Goal: Information Seeking & Learning: Learn about a topic

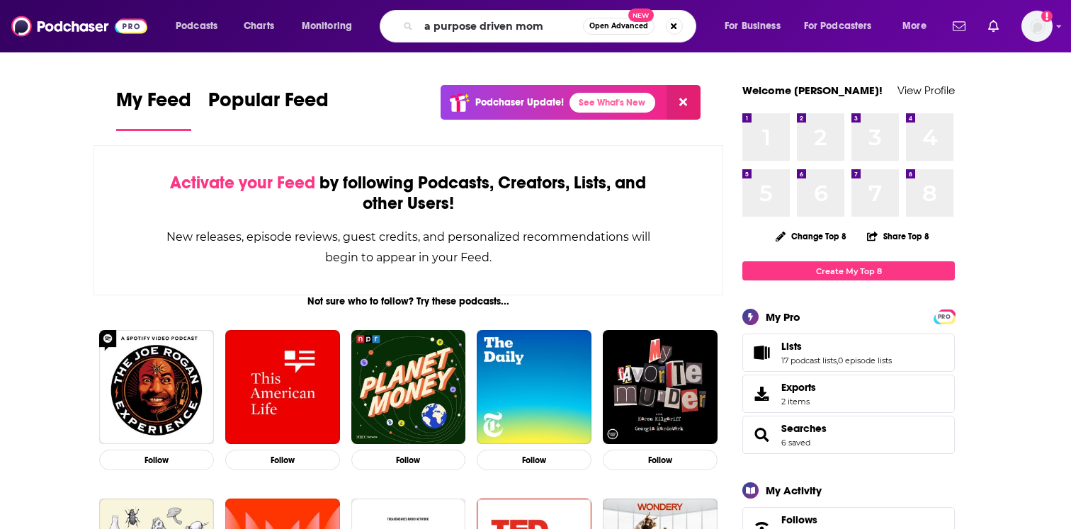
type input "a purpose driven mom"
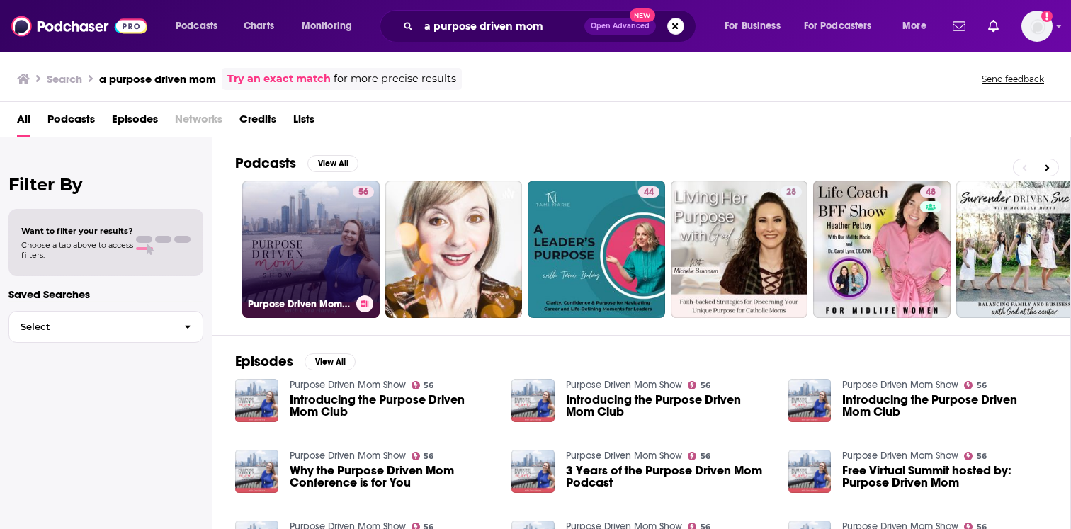
click at [341, 226] on link "56 Purpose Driven Mom Show" at bounding box center [310, 249] width 137 height 137
